Goal: Check status: Check status

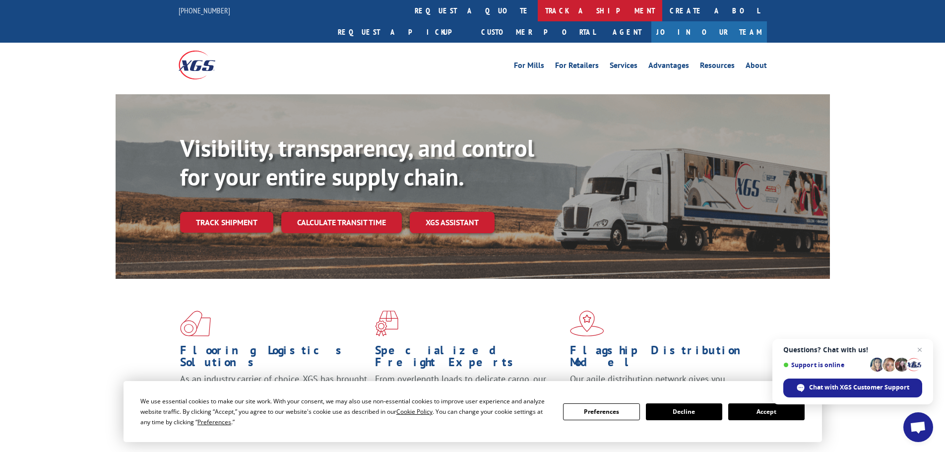
click at [538, 11] on link "track a shipment" at bounding box center [600, 10] width 124 height 21
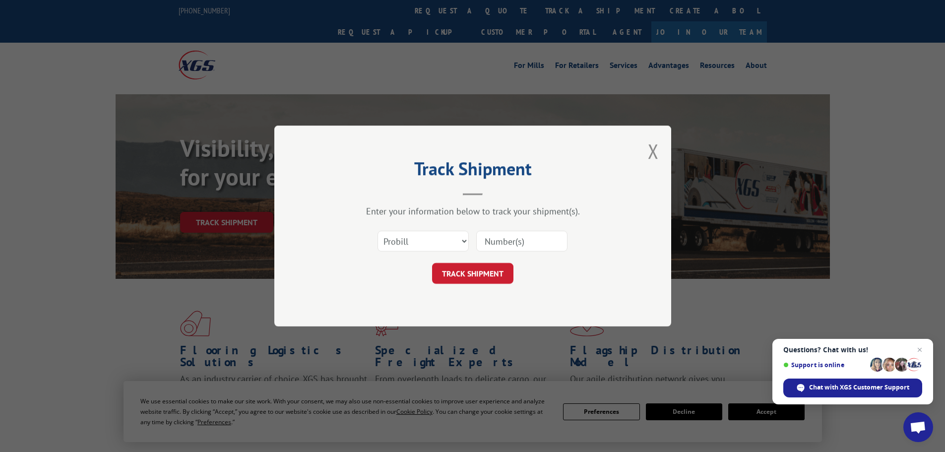
paste input "087763211"
type input "087763211"
click at [474, 272] on button "TRACK SHIPMENT" at bounding box center [472, 273] width 81 height 21
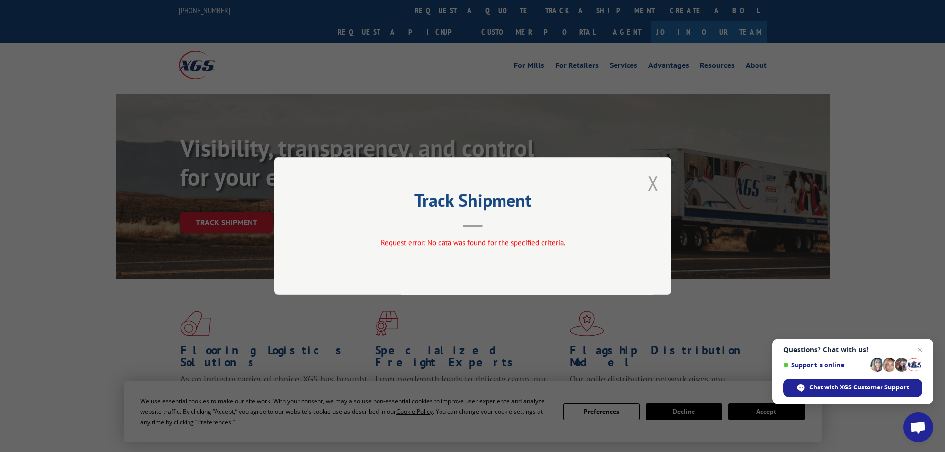
click at [655, 178] on button "Close modal" at bounding box center [653, 183] width 11 height 26
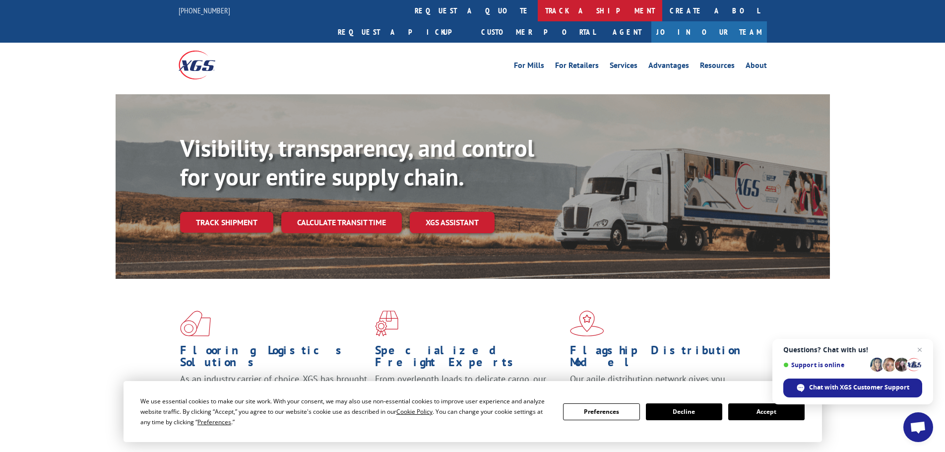
click at [538, 7] on link "track a shipment" at bounding box center [600, 10] width 124 height 21
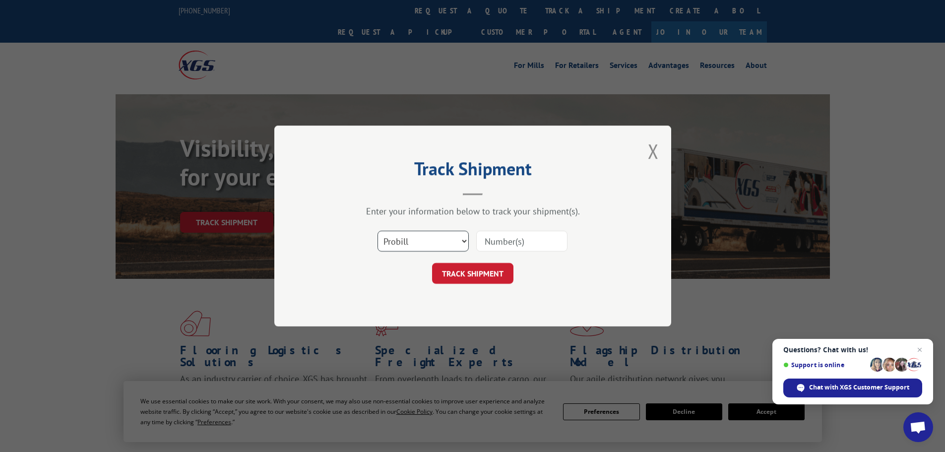
click at [447, 239] on select "Select category... Probill BOL PO" at bounding box center [422, 241] width 91 height 21
select select "bol"
click at [377, 231] on select "Select category... Probill BOL PO" at bounding box center [422, 241] width 91 height 21
paste input "00889690117014916"
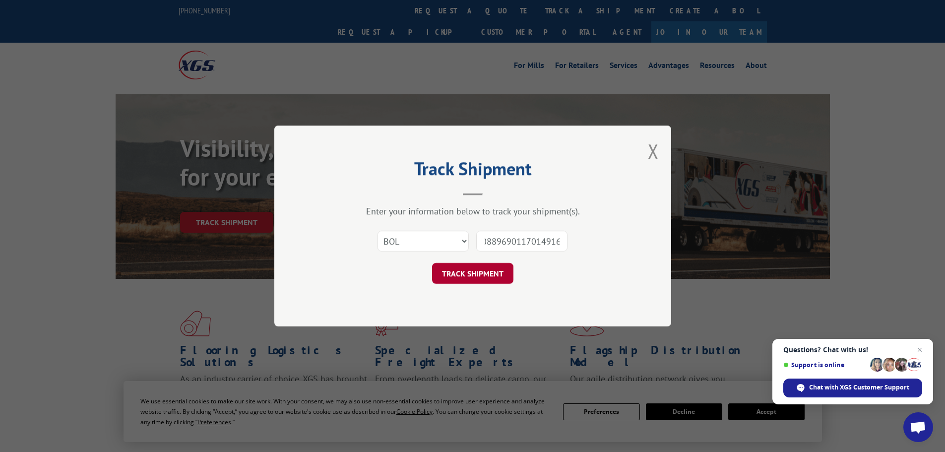
type input "00889690117014916"
click at [479, 271] on button "TRACK SHIPMENT" at bounding box center [472, 273] width 81 height 21
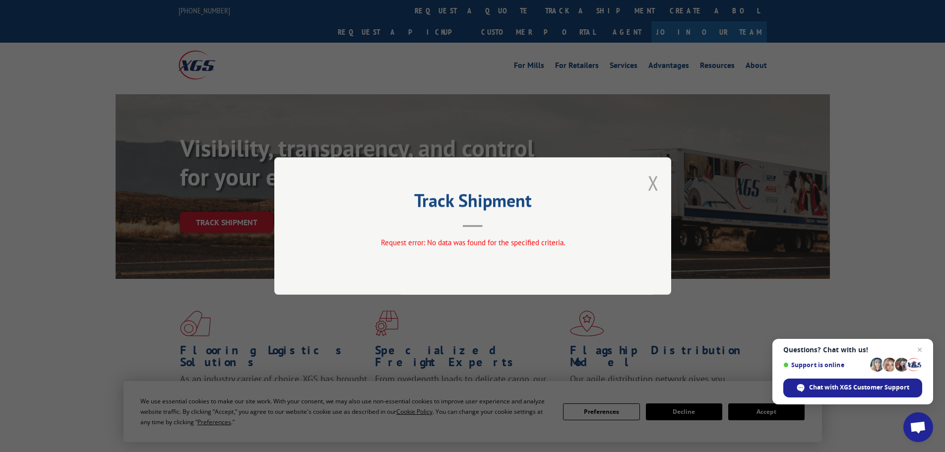
click at [649, 179] on button "Close modal" at bounding box center [653, 183] width 11 height 26
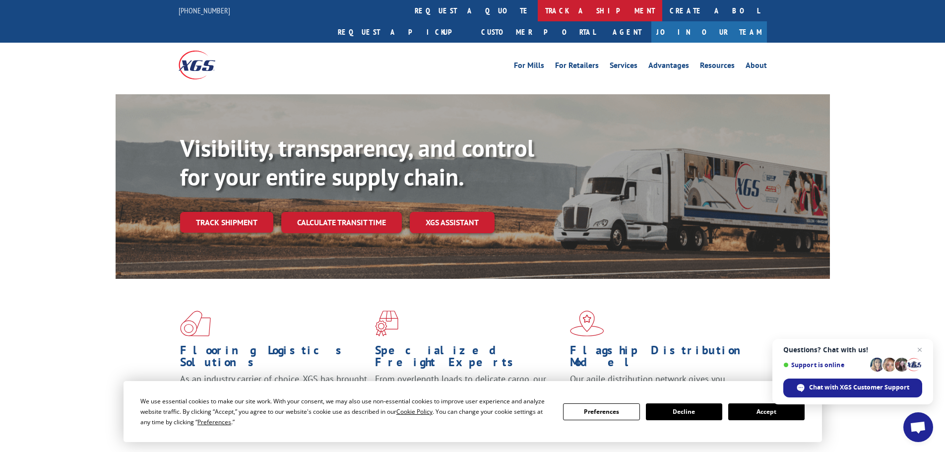
click at [538, 9] on link "track a shipment" at bounding box center [600, 10] width 124 height 21
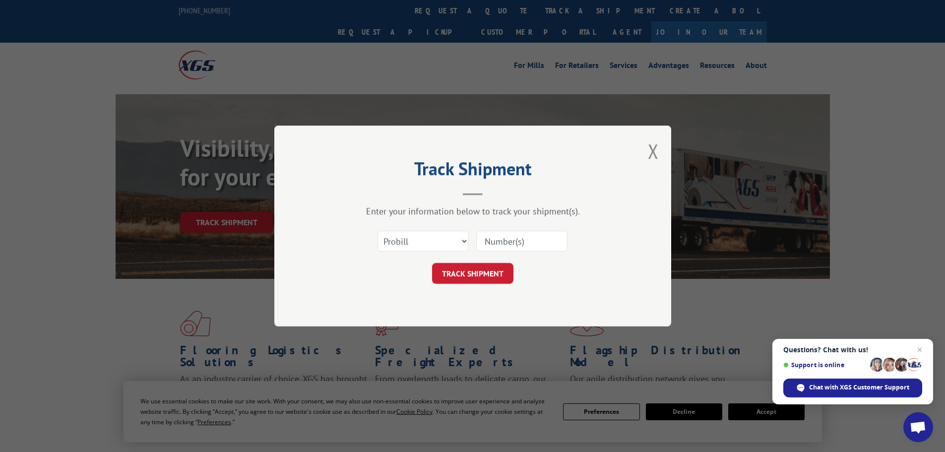
paste input "17639122"
type input "17639122"
click at [482, 274] on button "TRACK SHIPMENT" at bounding box center [472, 273] width 81 height 21
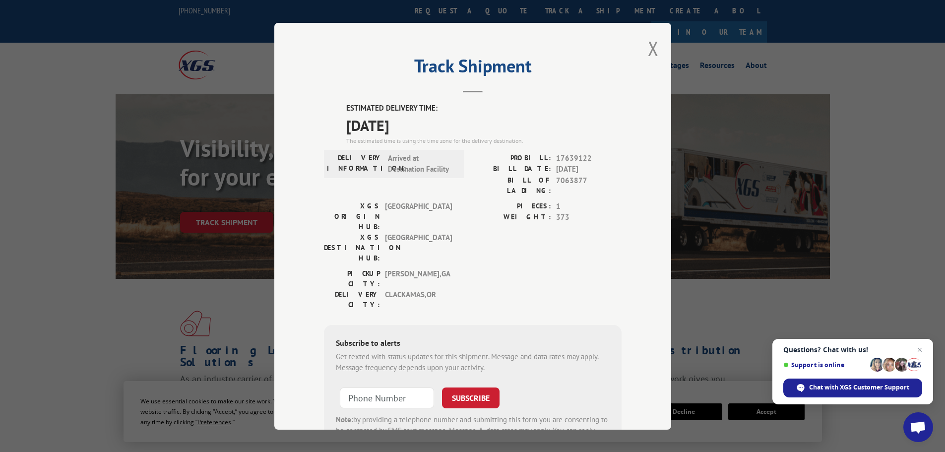
drag, startPoint x: 341, startPoint y: 107, endPoint x: 414, endPoint y: 126, distance: 75.8
click at [433, 126] on div "ESTIMATED DELIVERY TIME: [DATE] The estimated time is using the time zone for t…" at bounding box center [473, 281] width 298 height 357
copy div "ESTIMATED DELIVERY TIME: [DATE]"
click at [648, 49] on button "Close modal" at bounding box center [653, 48] width 11 height 26
